Goal: Navigation & Orientation: Find specific page/section

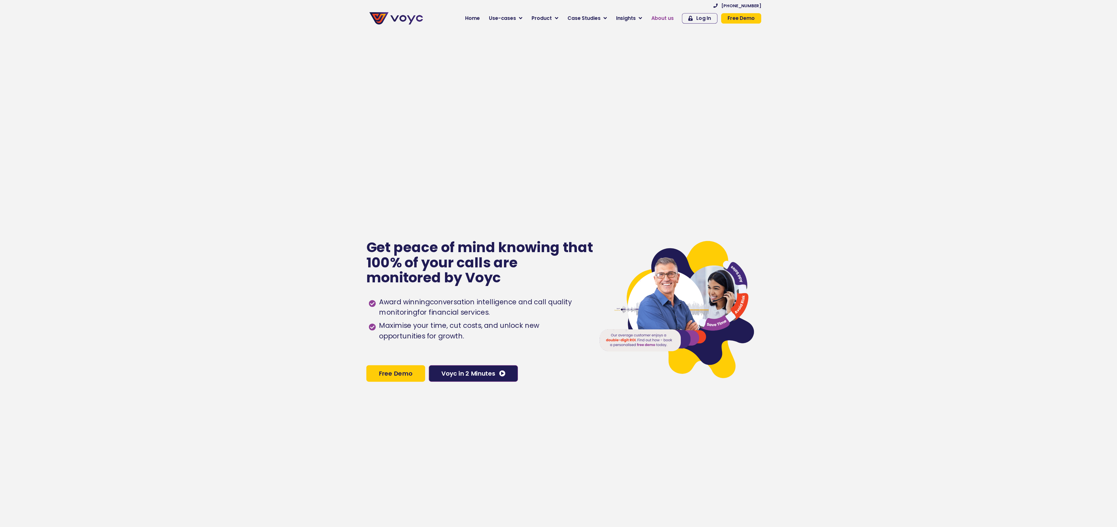
click at [640, 16] on span "About us" at bounding box center [640, 15] width 19 height 6
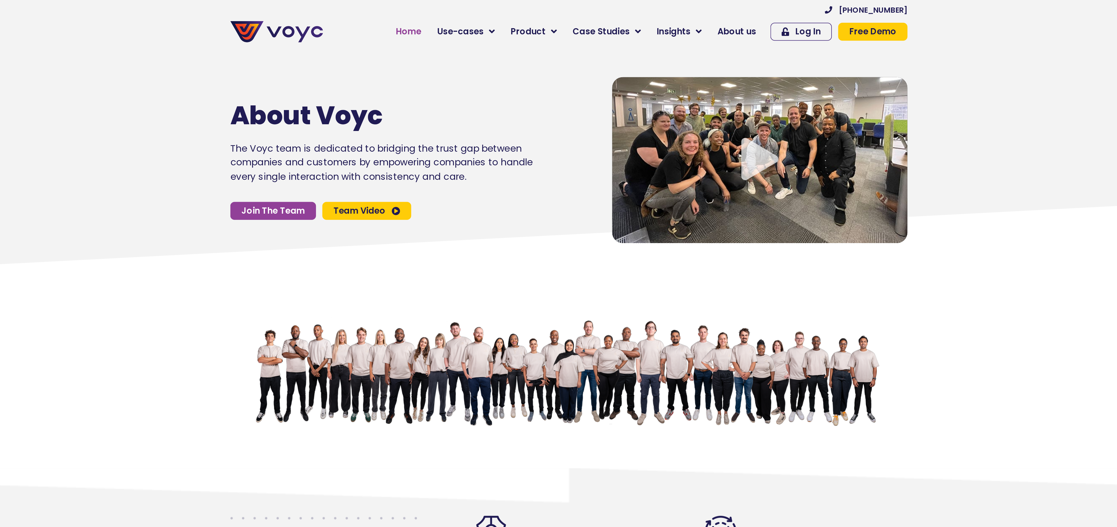
click at [483, 16] on span "Home" at bounding box center [480, 15] width 12 height 6
